Goal: Transaction & Acquisition: Purchase product/service

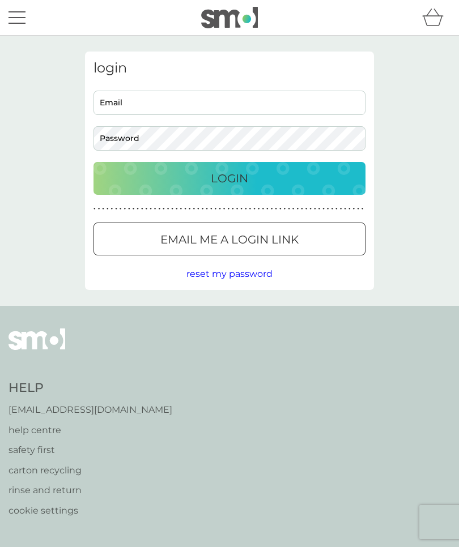
click at [209, 100] on input "Email" at bounding box center [230, 103] width 272 height 24
type input "[PERSON_NAME][EMAIL_ADDRESS][DOMAIN_NAME]"
click at [311, 182] on div "Login" at bounding box center [229, 178] width 249 height 18
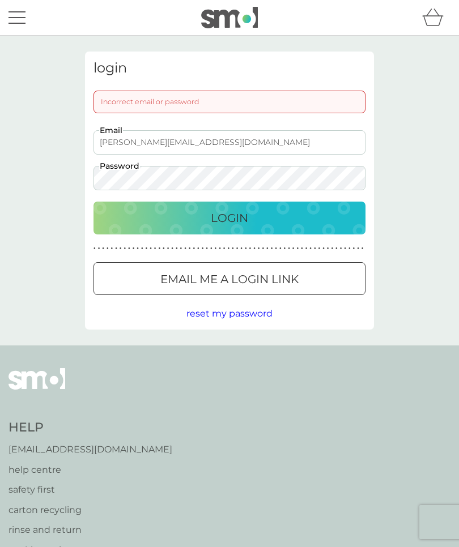
click at [275, 224] on div "Login" at bounding box center [229, 218] width 249 height 18
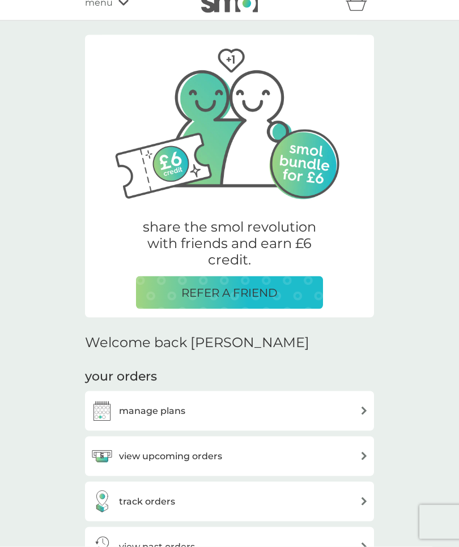
scroll to position [15, 0]
click at [367, 456] on img at bounding box center [364, 456] width 9 height 9
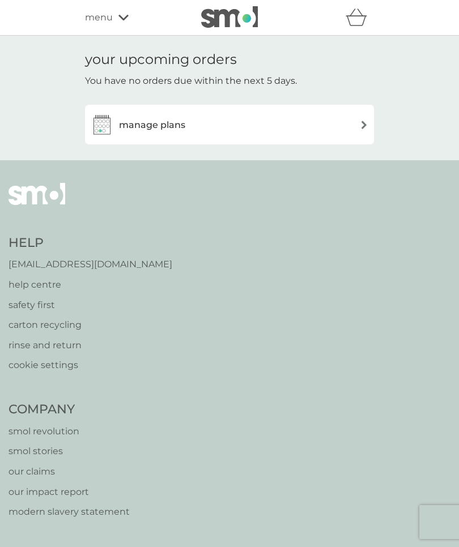
click at [363, 122] on img at bounding box center [364, 125] width 9 height 9
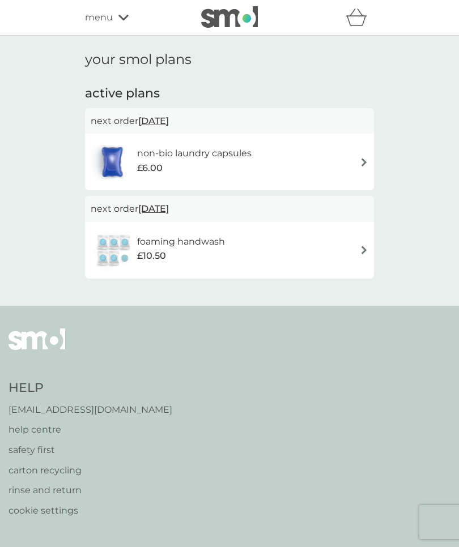
click at [115, 15] on div "menu" at bounding box center [133, 17] width 96 height 15
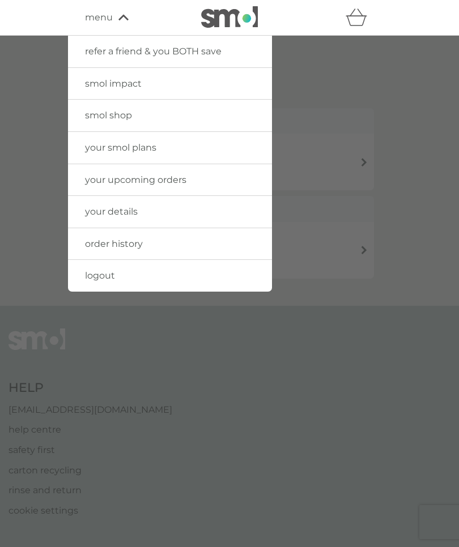
click at [165, 118] on link "smol shop" at bounding box center [170, 116] width 204 height 32
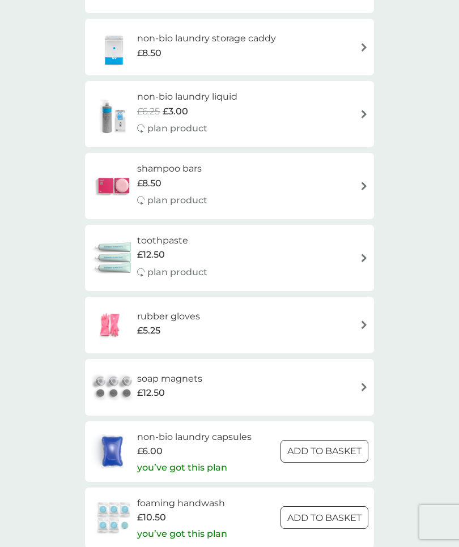
scroll to position [1398, 0]
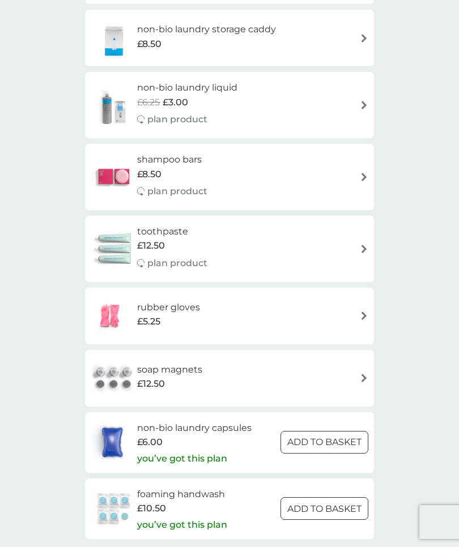
click at [320, 503] on div at bounding box center [324, 509] width 41 height 12
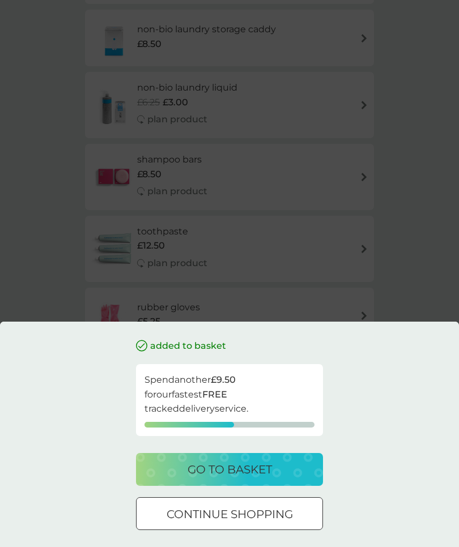
click at [267, 524] on p "continue shopping" at bounding box center [230, 514] width 126 height 18
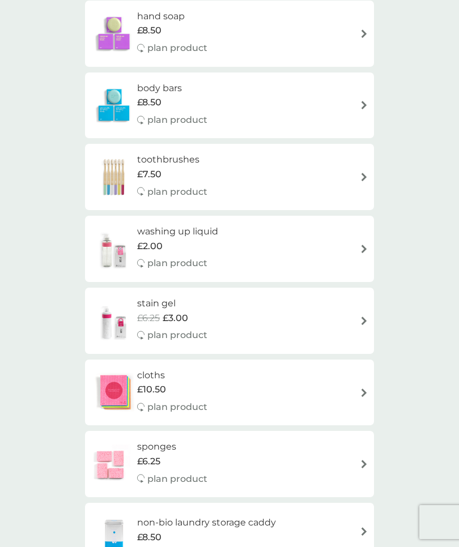
scroll to position [904, 0]
click at [168, 383] on div "£10.50" at bounding box center [172, 390] width 70 height 15
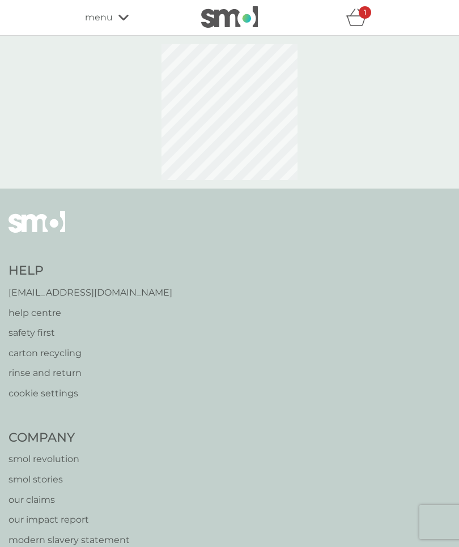
select select "91"
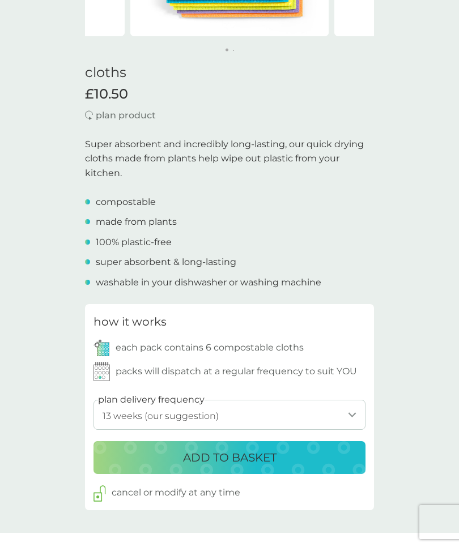
scroll to position [239, 0]
click at [309, 461] on div "ADD TO BASKET" at bounding box center [229, 458] width 249 height 18
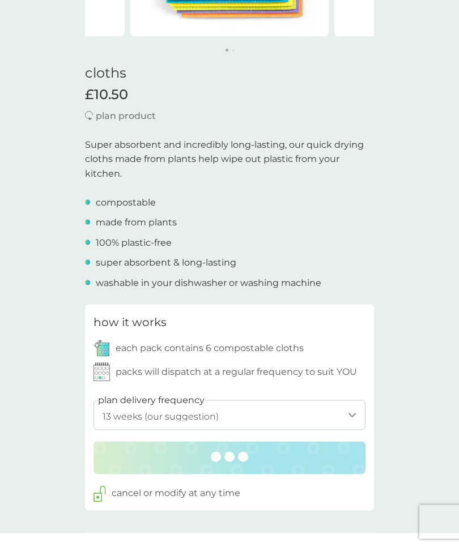
scroll to position [240, 0]
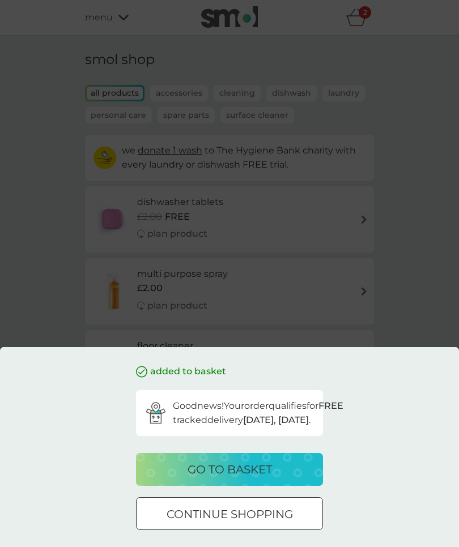
click at [271, 479] on p "go to basket" at bounding box center [230, 470] width 84 height 18
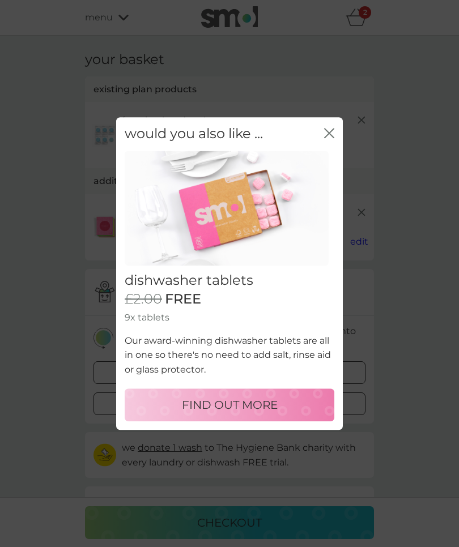
click at [334, 138] on icon "close" at bounding box center [329, 133] width 10 height 10
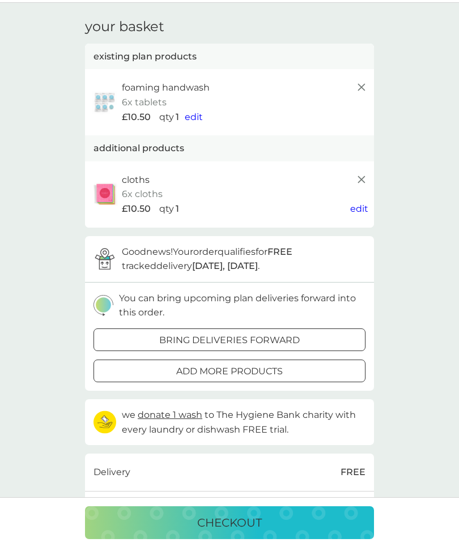
scroll to position [33, 0]
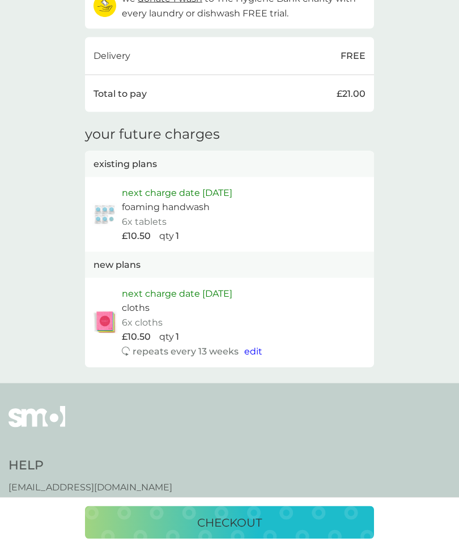
click at [292, 532] on div "checkout" at bounding box center [229, 523] width 266 height 18
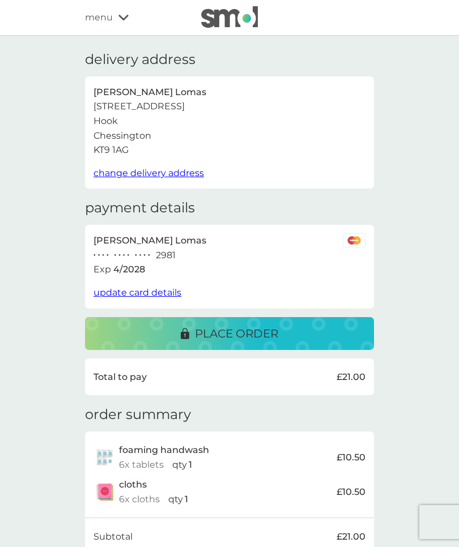
click at [291, 336] on div "place order" at bounding box center [229, 334] width 266 height 18
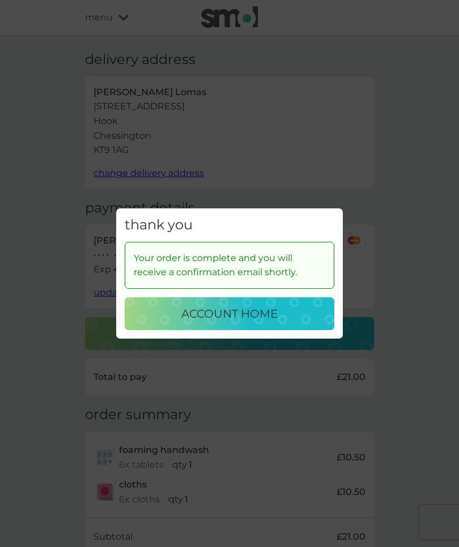
click at [289, 323] on div "account home" at bounding box center [229, 314] width 187 height 18
